Goal: Information Seeking & Learning: Learn about a topic

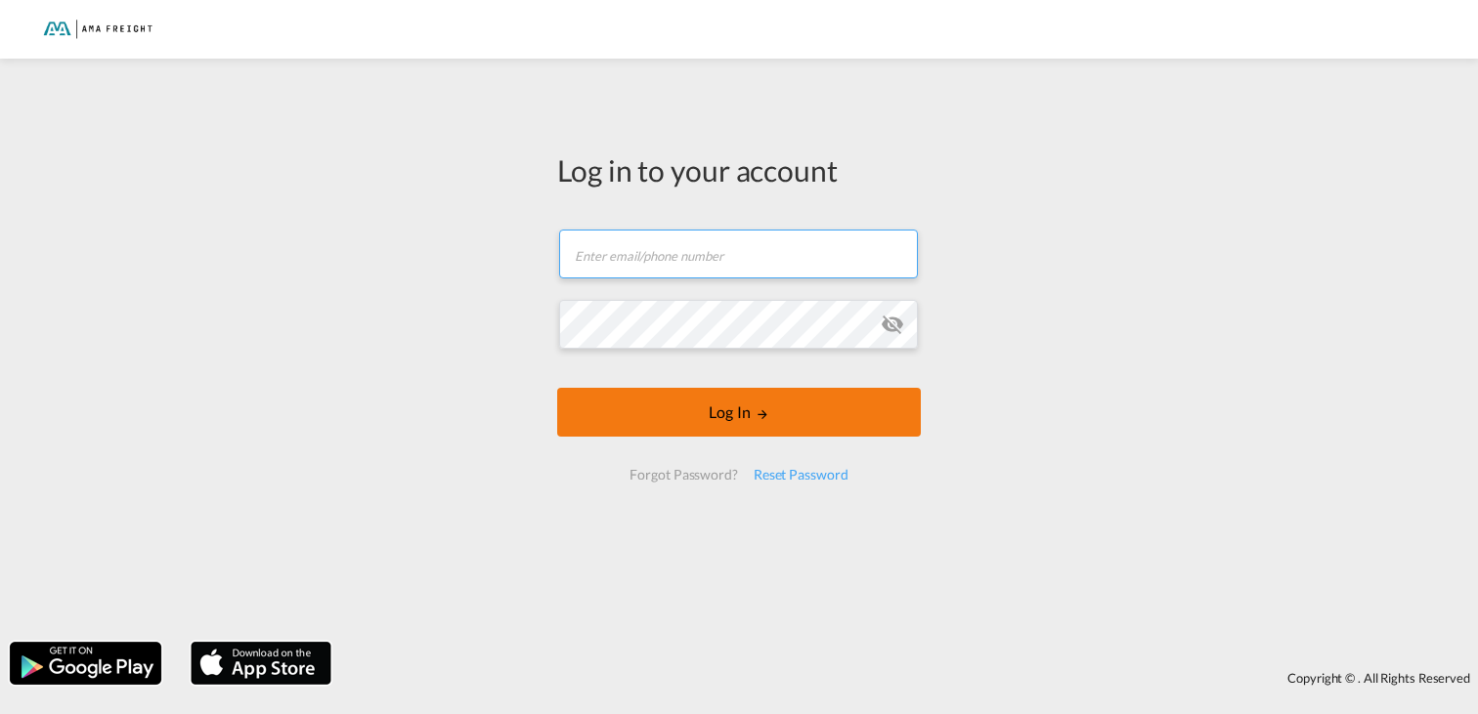
type input "[PERSON_NAME][EMAIL_ADDRESS][DOMAIN_NAME]"
click at [740, 413] on button "Log In" at bounding box center [739, 412] width 364 height 49
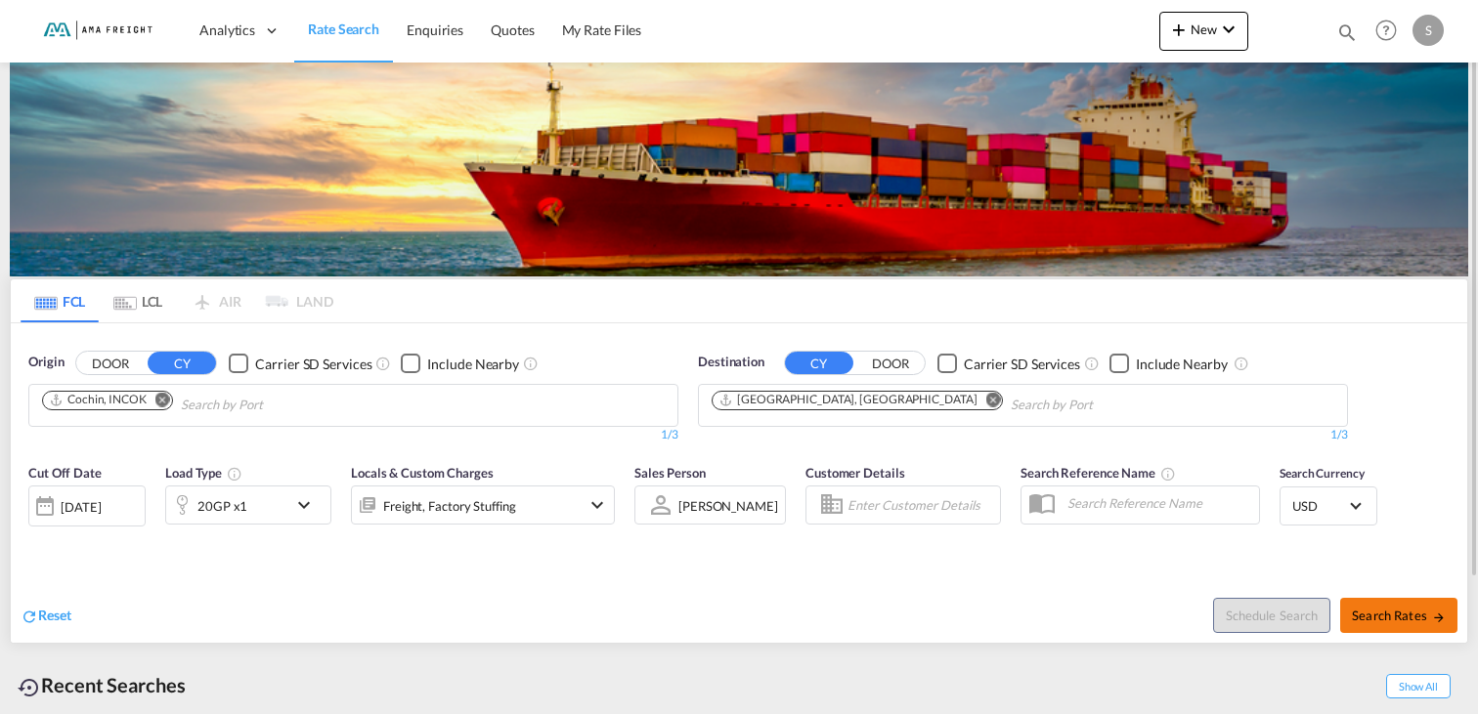
click at [1375, 626] on button "Search Rates" at bounding box center [1398, 615] width 117 height 35
type input "INCOK to DEHAM / [DATE]"
